Goal: Task Accomplishment & Management: Complete application form

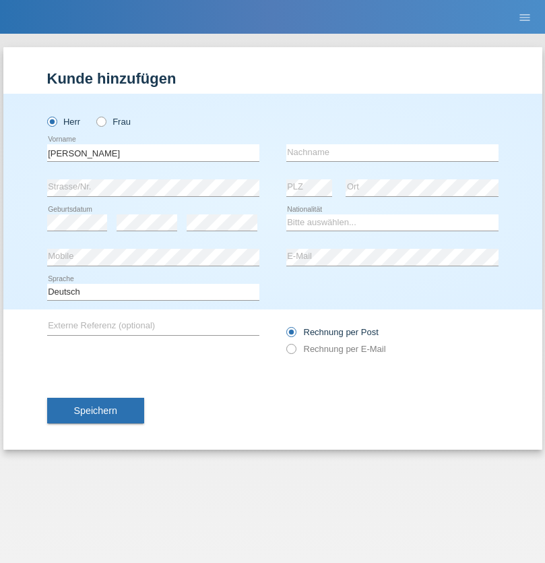
type input "Ibrahim"
click at [392, 152] on input "text" at bounding box center [392, 152] width 212 height 17
type input "Jassim"
select select "CH"
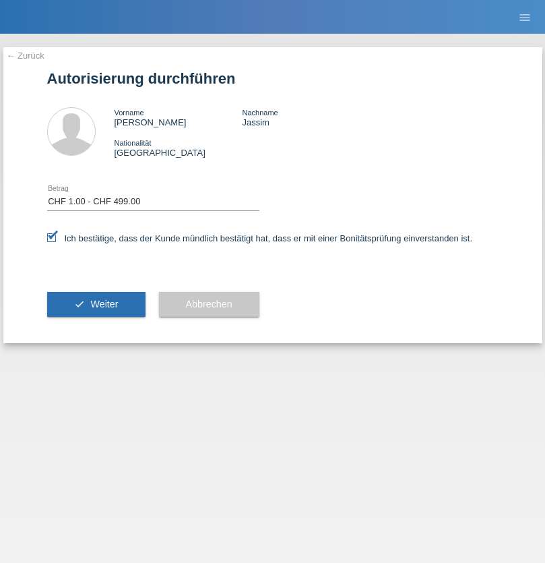
select select "1"
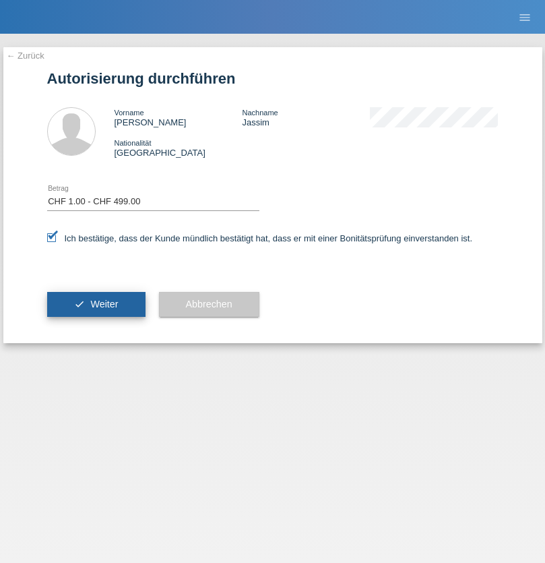
click at [96, 304] on span "Weiter" at bounding box center [104, 303] width 28 height 11
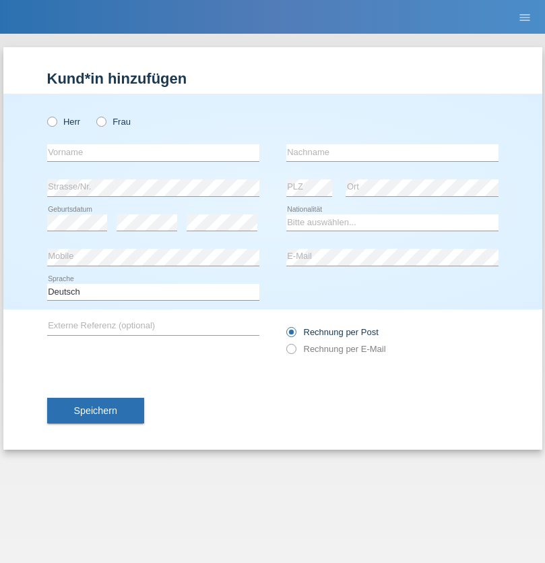
radio input "true"
click at [153, 152] on input "text" at bounding box center [153, 152] width 212 height 17
type input "Joel"
click at [392, 152] on input "text" at bounding box center [392, 152] width 212 height 17
type input "Tinner"
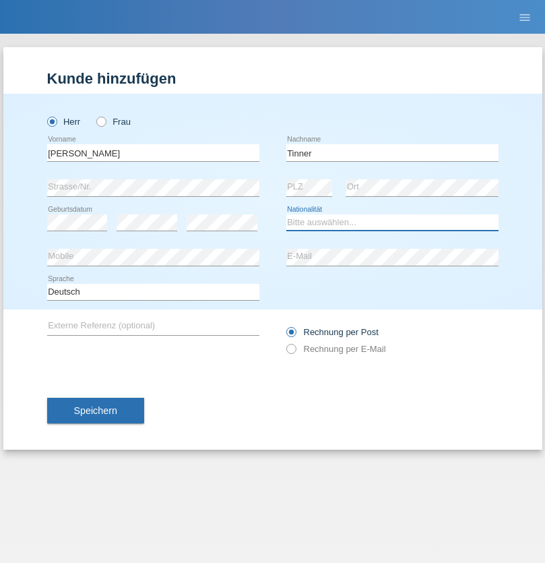
select select "CH"
radio input "true"
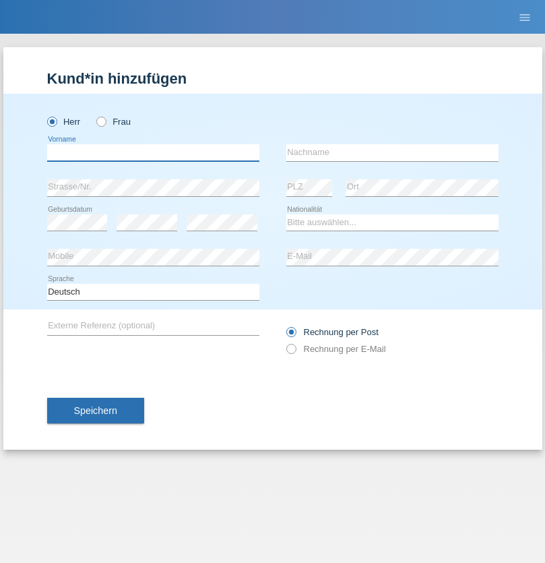
click at [153, 152] on input "text" at bounding box center [153, 152] width 212 height 17
type input "firat"
click at [392, 152] on input "text" at bounding box center [392, 152] width 212 height 17
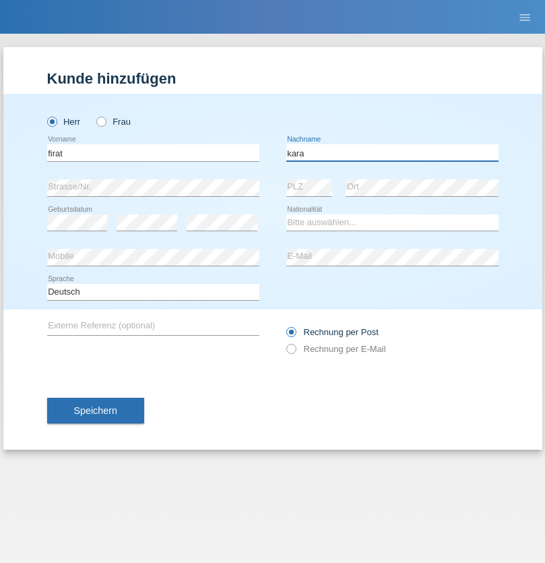
type input "kara"
select select "CH"
